Goal: Task Accomplishment & Management: Use online tool/utility

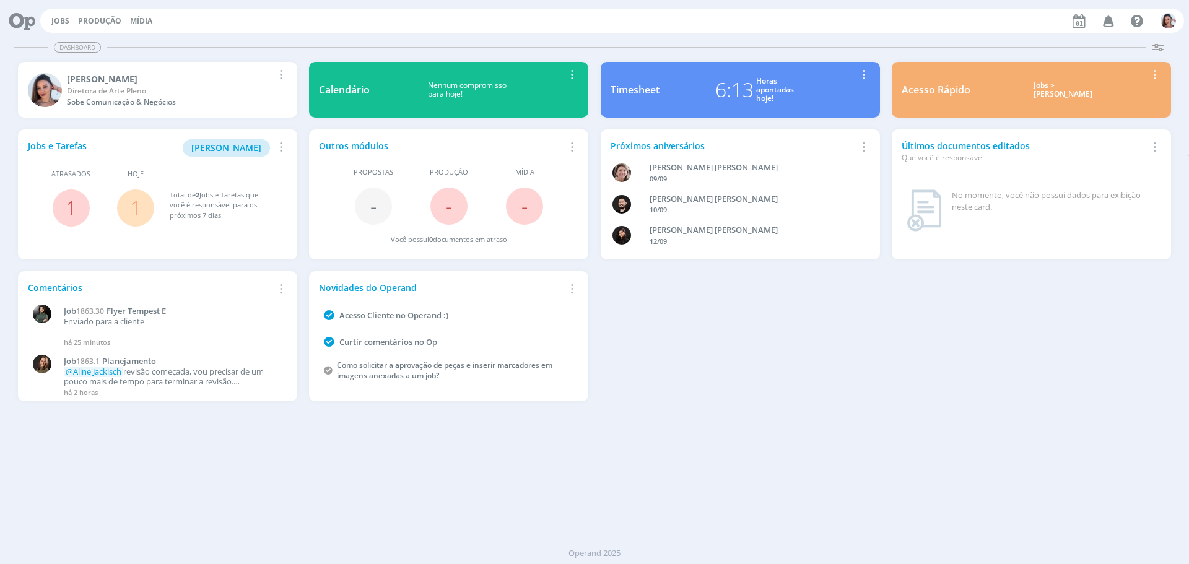
click at [136, 214] on link "1" at bounding box center [135, 208] width 11 height 27
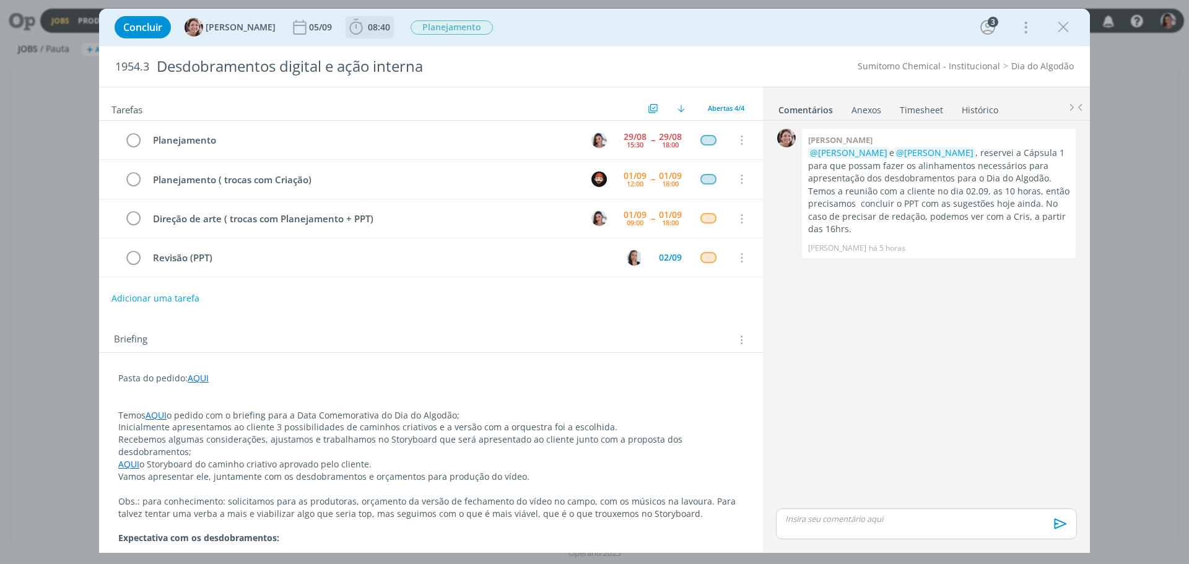
drag, startPoint x: 370, startPoint y: 25, endPoint x: 380, endPoint y: 34, distance: 13.2
click at [370, 26] on span "08:40" at bounding box center [379, 27] width 22 height 12
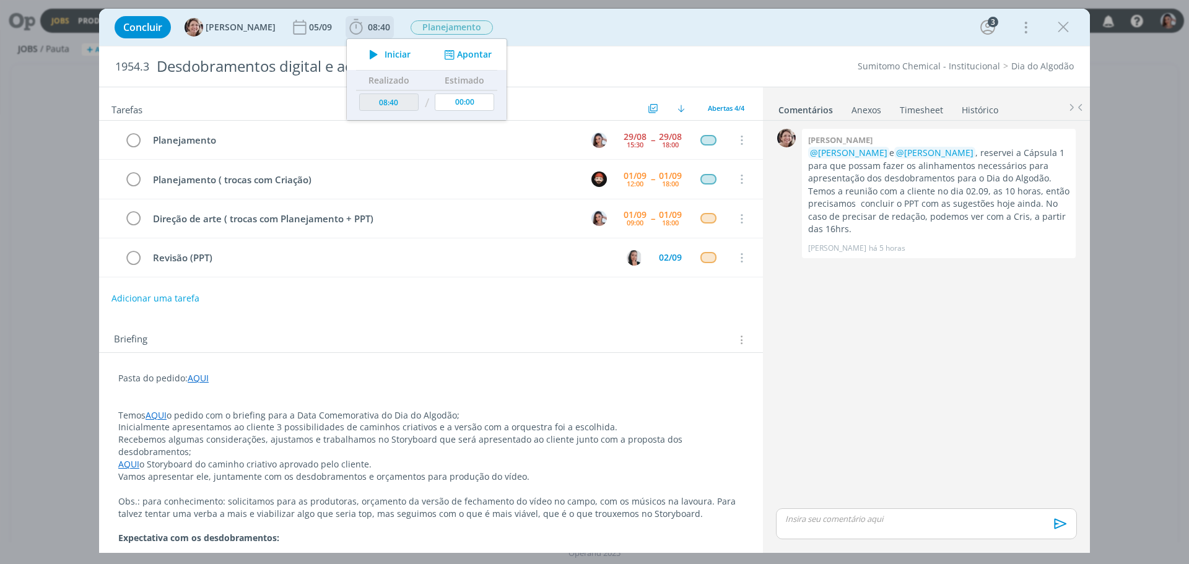
click at [385, 57] on span "Iniciar" at bounding box center [398, 54] width 26 height 9
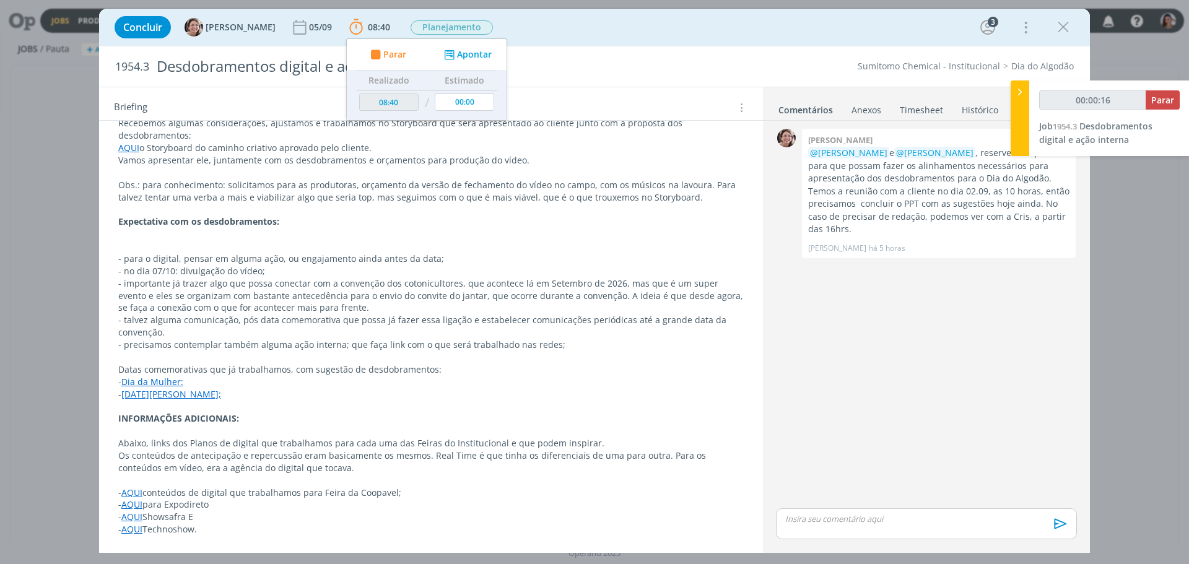
scroll to position [318, 0]
click at [602, 317] on p "- talvez alguma comunicação, pós data comemorativa que possa já fazer essa liga…" at bounding box center [431, 325] width 626 height 25
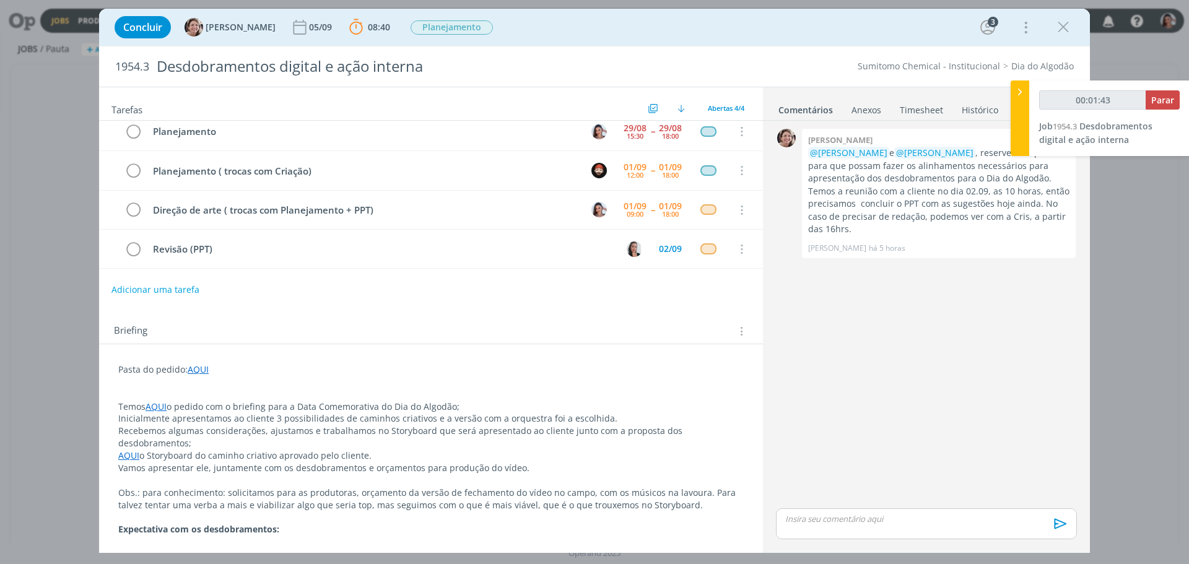
scroll to position [8, 0]
click at [193, 372] on link "AQUI" at bounding box center [198, 370] width 21 height 12
click at [222, 389] on link "[URL][DOMAIN_NAME]" at bounding box center [199, 394] width 94 height 16
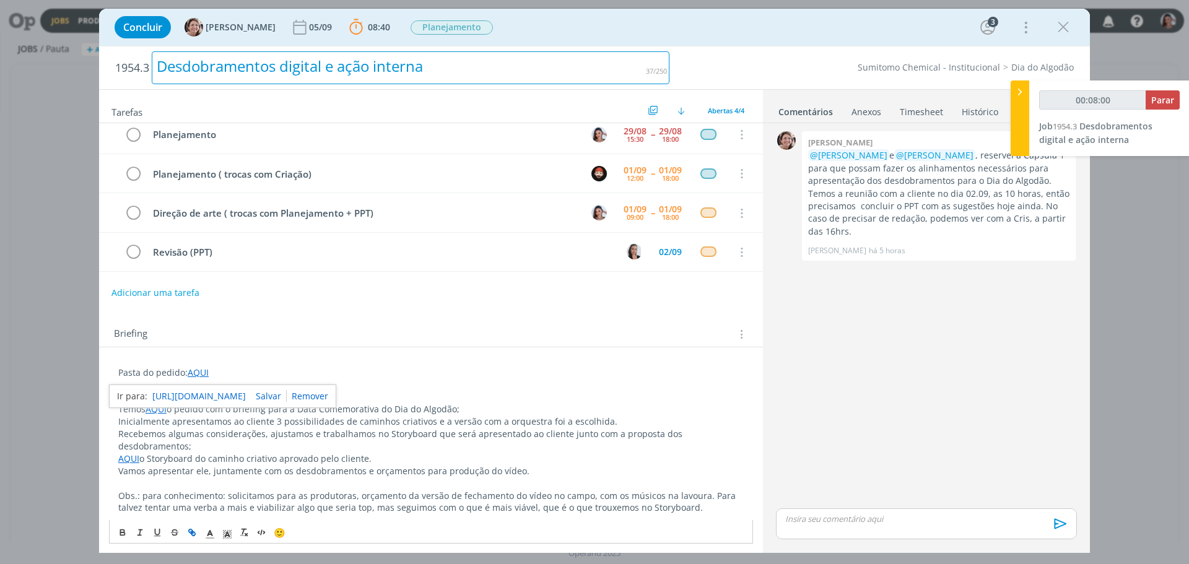
click at [370, 68] on div "Desdobramentos digital e ação interna" at bounding box center [411, 67] width 518 height 33
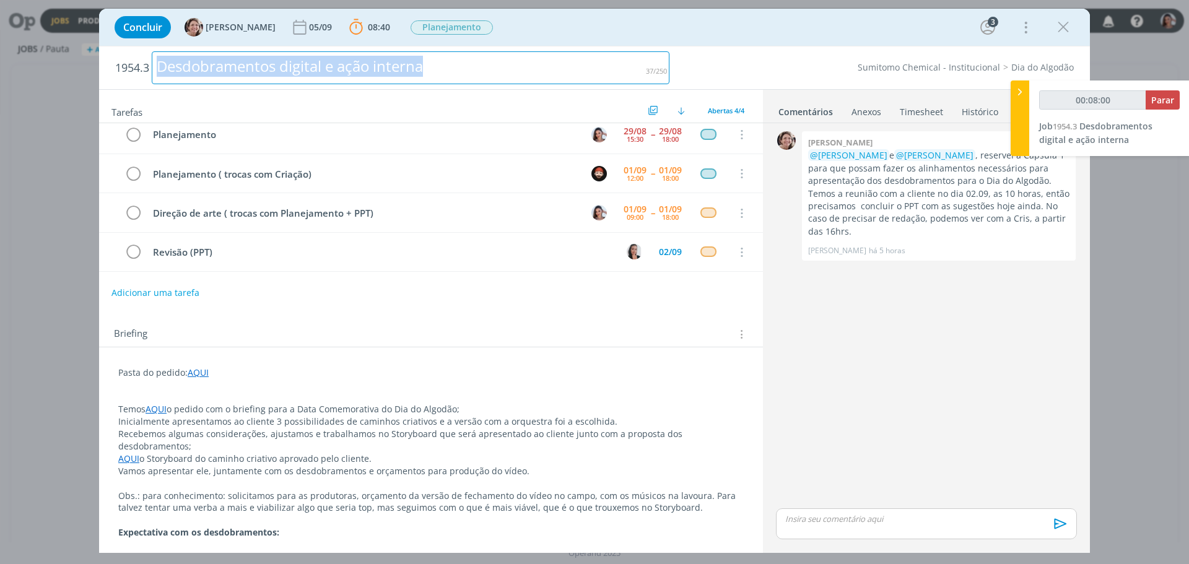
click at [370, 68] on div "Desdobramentos digital e ação interna" at bounding box center [411, 67] width 518 height 33
copy div "Desdobramentos digital e ação interna"
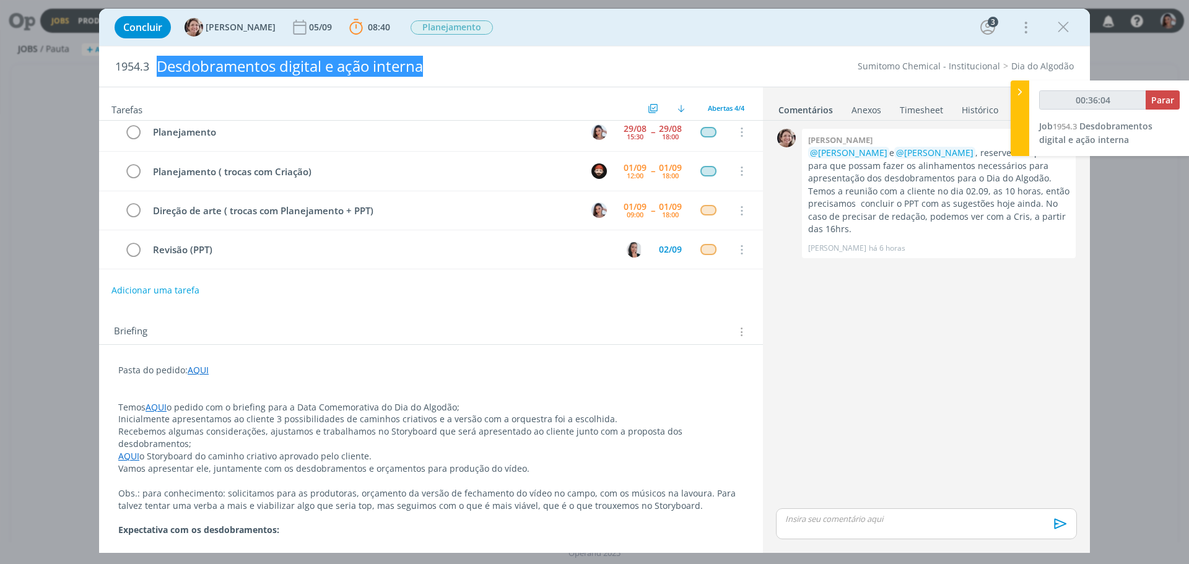
type input "00:37:04"
